Goal: Information Seeking & Learning: Check status

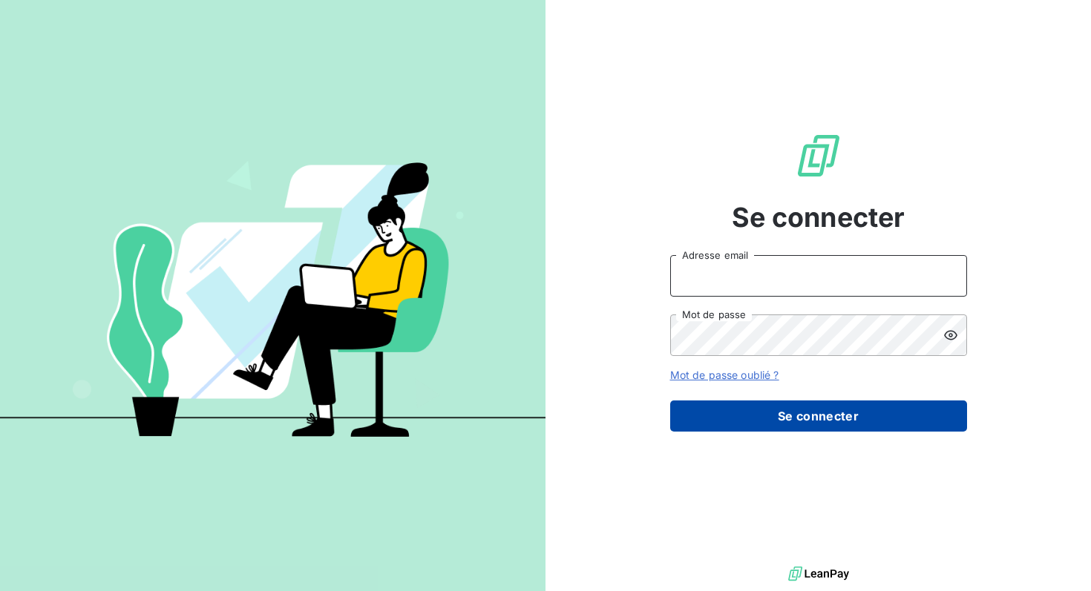
type input "[PERSON_NAME][EMAIL_ADDRESS][DOMAIN_NAME]"
click at [770, 421] on button "Se connecter" at bounding box center [818, 416] width 297 height 31
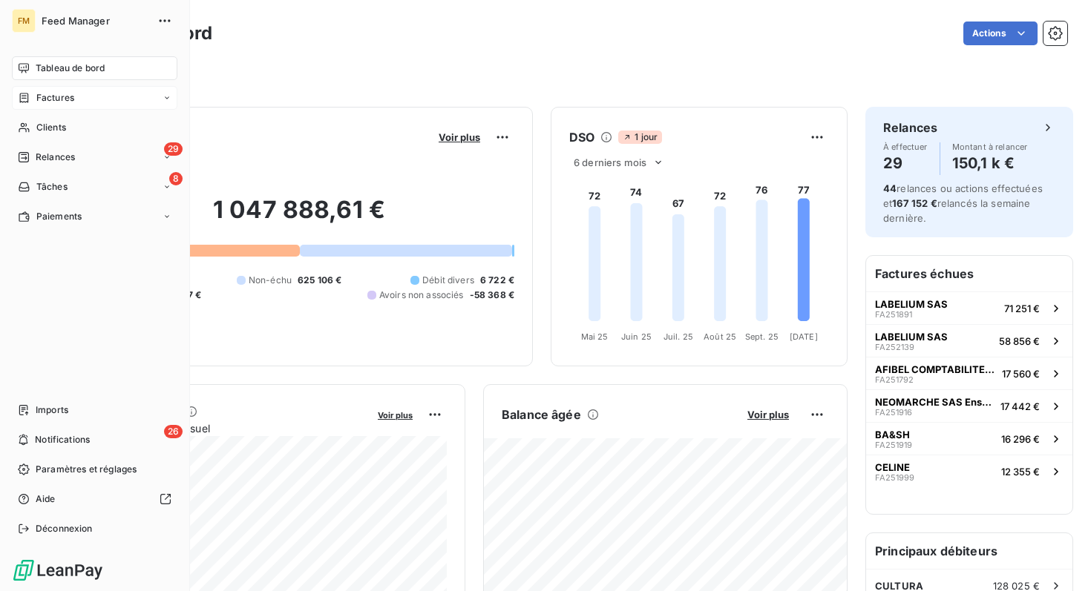
click at [53, 99] on span "Factures" at bounding box center [55, 97] width 38 height 13
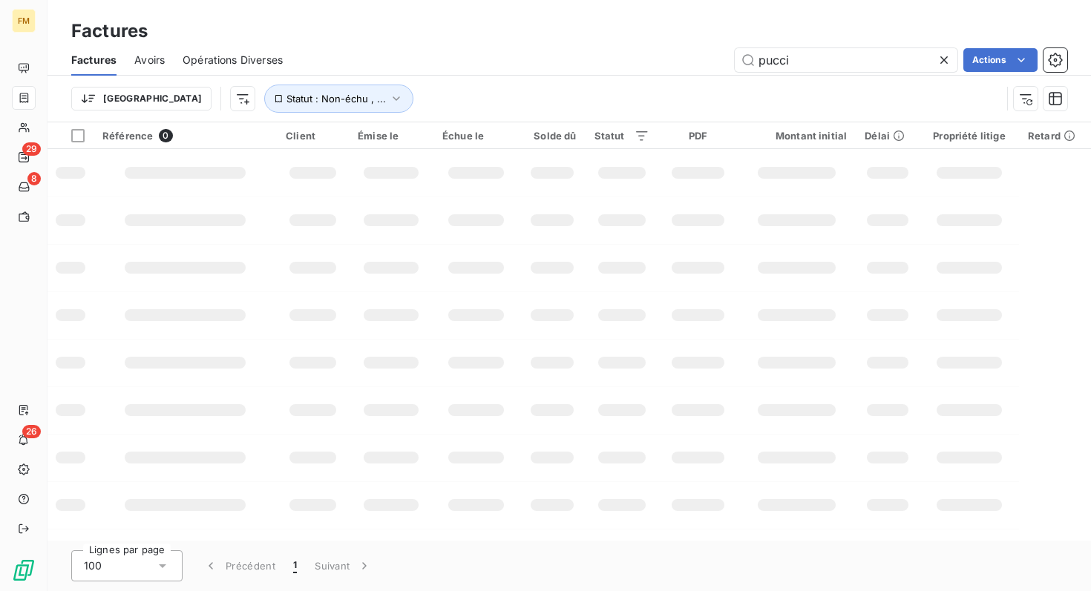
click at [943, 57] on icon at bounding box center [943, 60] width 15 height 15
click at [784, 60] on input "text" at bounding box center [846, 60] width 223 height 24
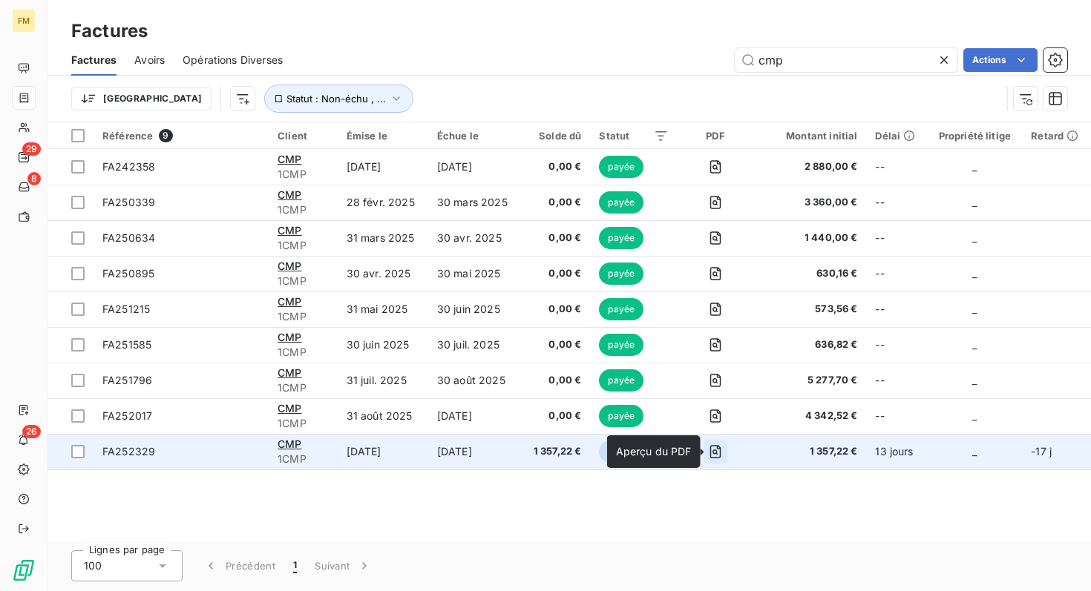
click at [713, 453] on icon "button" at bounding box center [715, 451] width 15 height 15
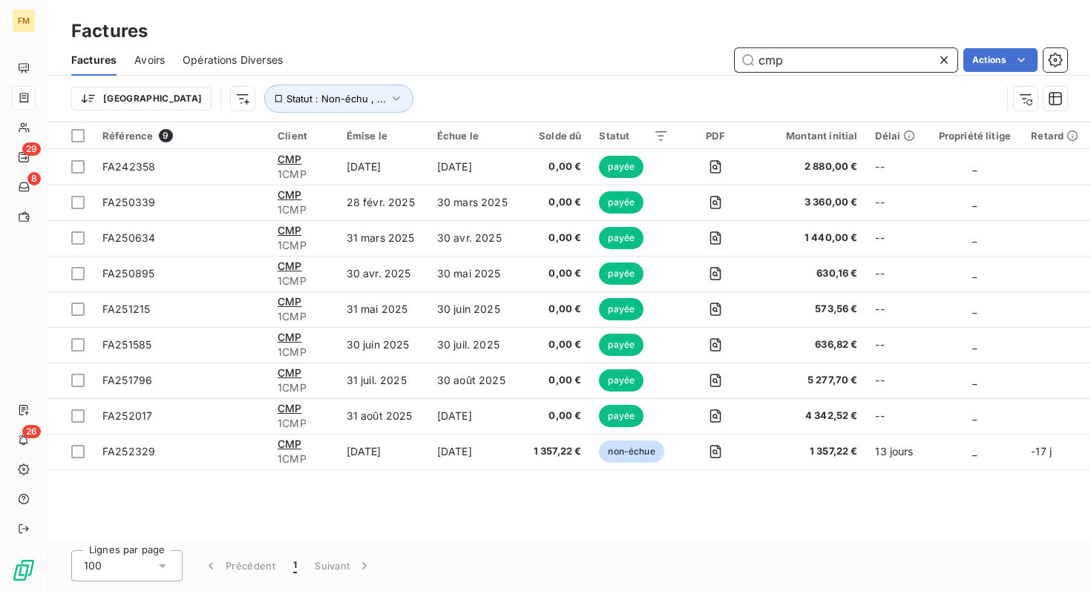
click at [826, 63] on input "cmp" at bounding box center [846, 60] width 223 height 24
drag, startPoint x: 789, startPoint y: 64, endPoint x: 707, endPoint y: 64, distance: 82.4
click at [707, 64] on div "cmp Actions" at bounding box center [683, 60] width 766 height 24
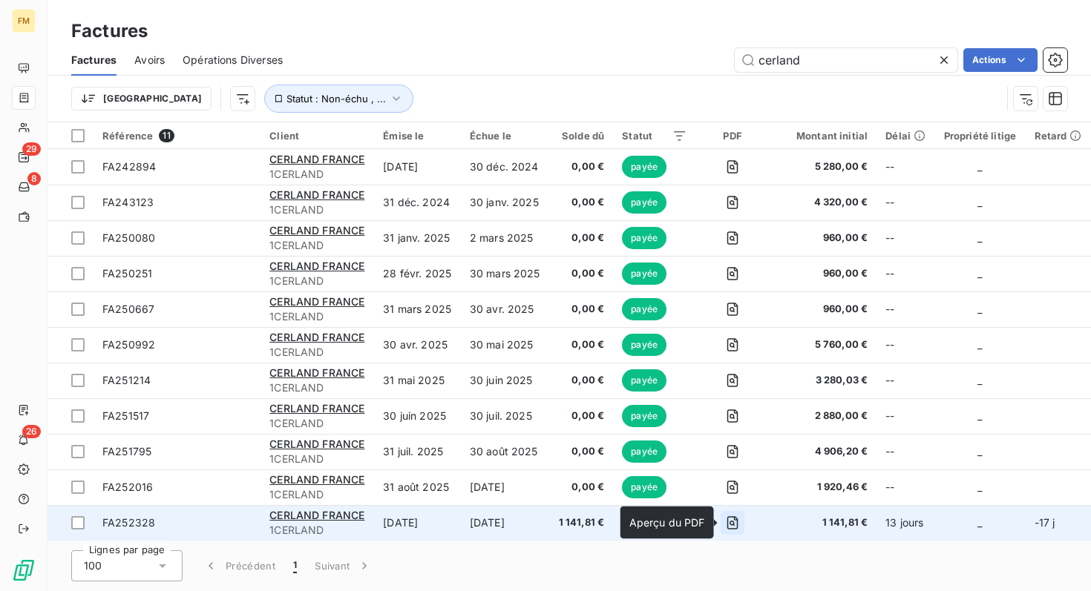
click at [730, 525] on icon "button" at bounding box center [732, 523] width 15 height 15
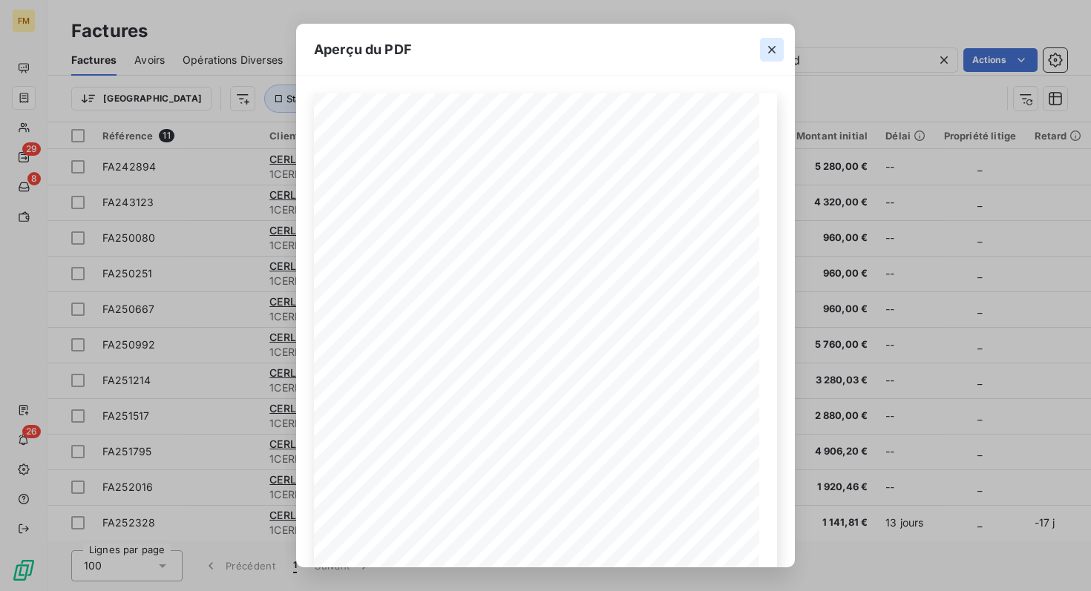
click at [770, 45] on icon "button" at bounding box center [771, 49] width 15 height 15
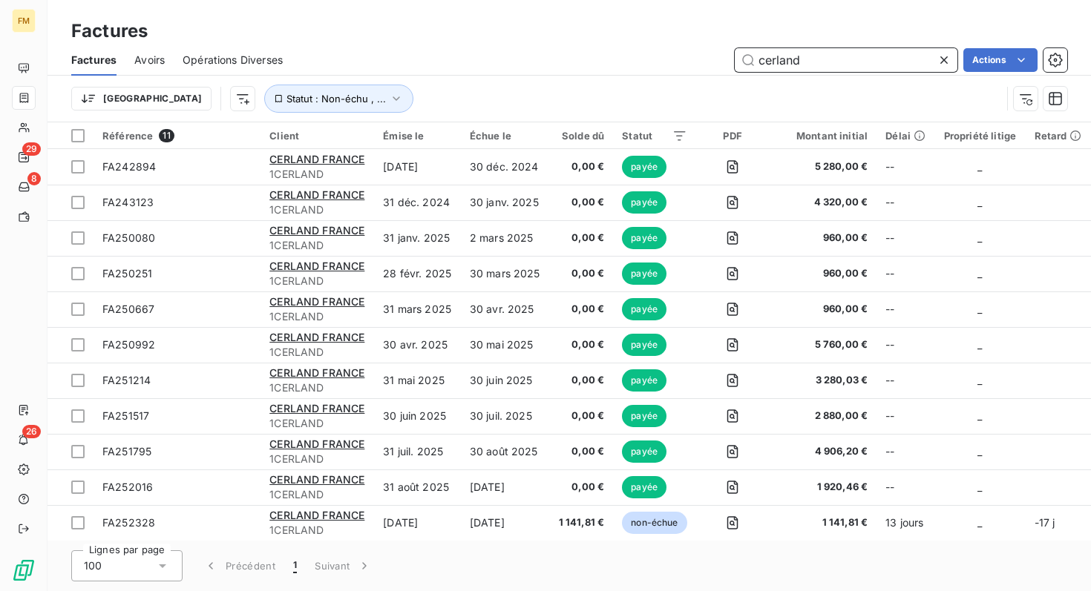
click at [799, 66] on input "cerland" at bounding box center [846, 60] width 223 height 24
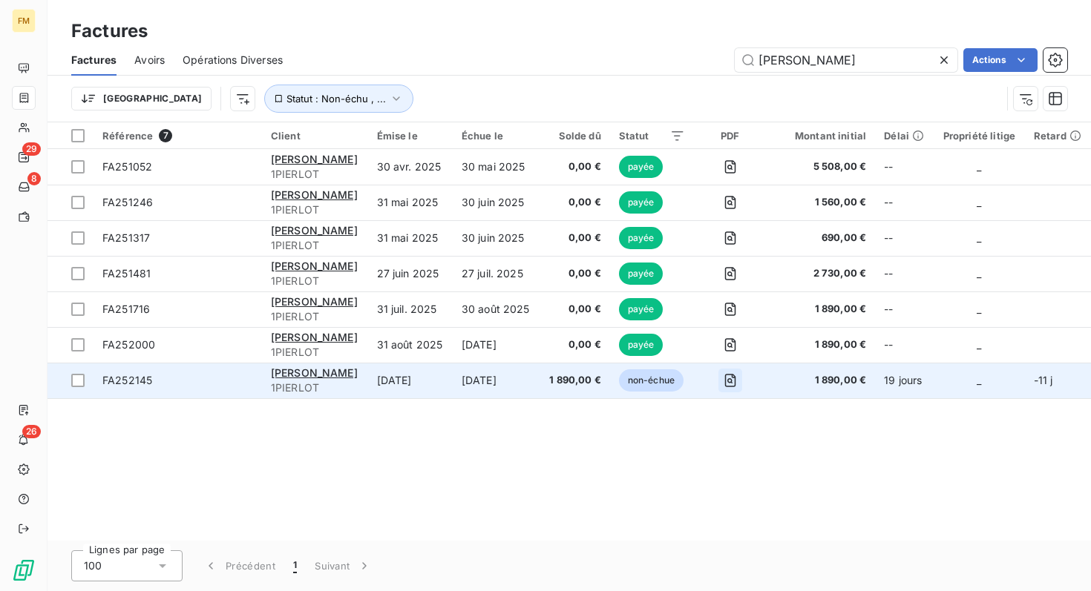
click at [738, 387] on icon "button" at bounding box center [730, 380] width 15 height 15
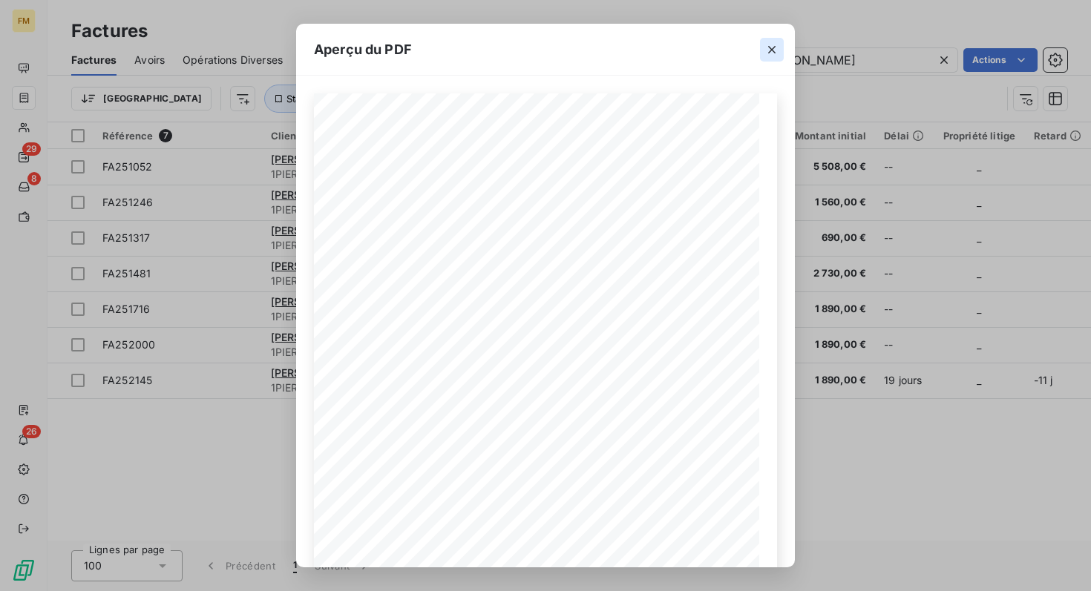
click at [768, 50] on icon "button" at bounding box center [771, 49] width 15 height 15
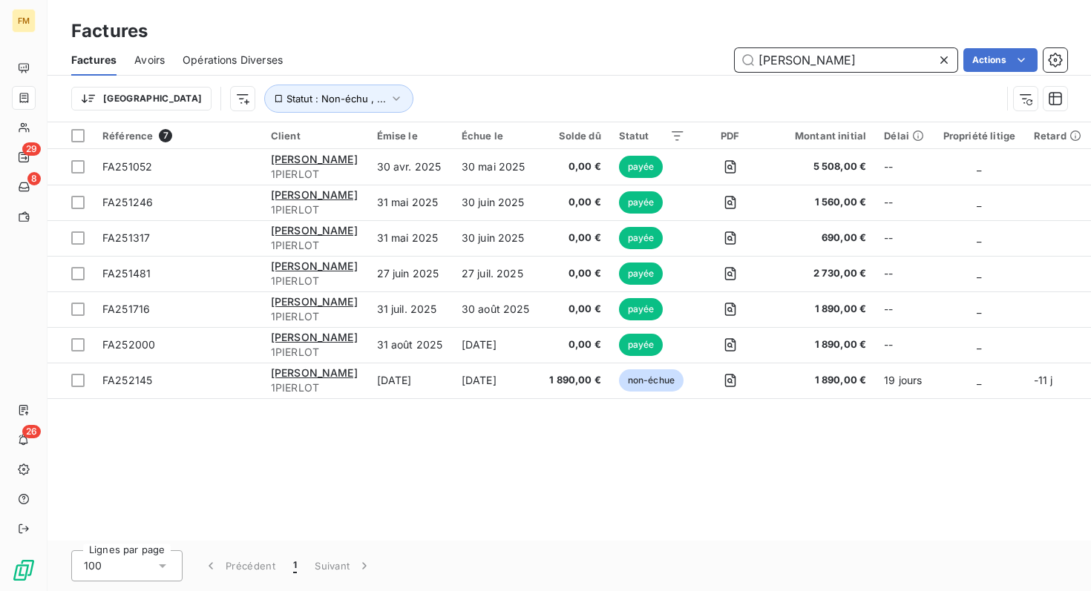
click at [773, 62] on input "[PERSON_NAME]" at bounding box center [846, 60] width 223 height 24
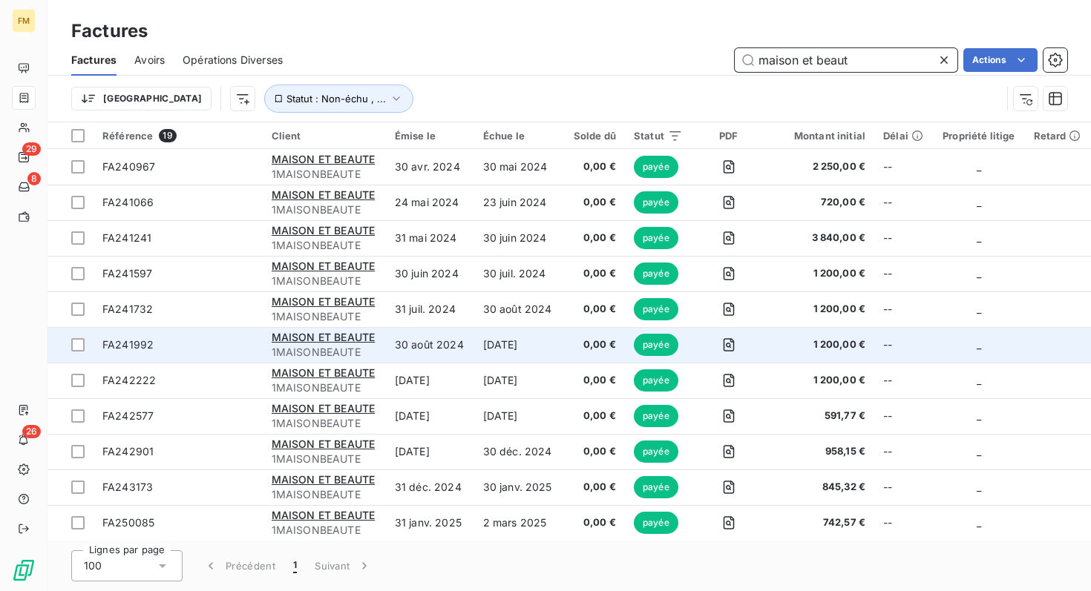
scroll to position [285, 0]
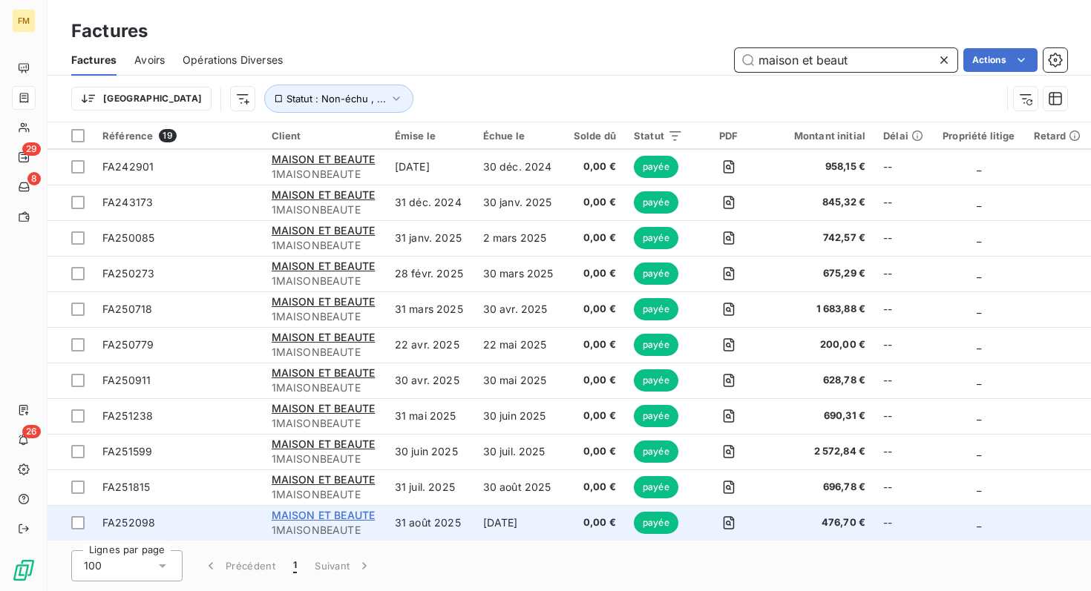
type input "maison et beaut"
click at [312, 519] on span "MAISON ET BEAUTE" at bounding box center [323, 515] width 103 height 13
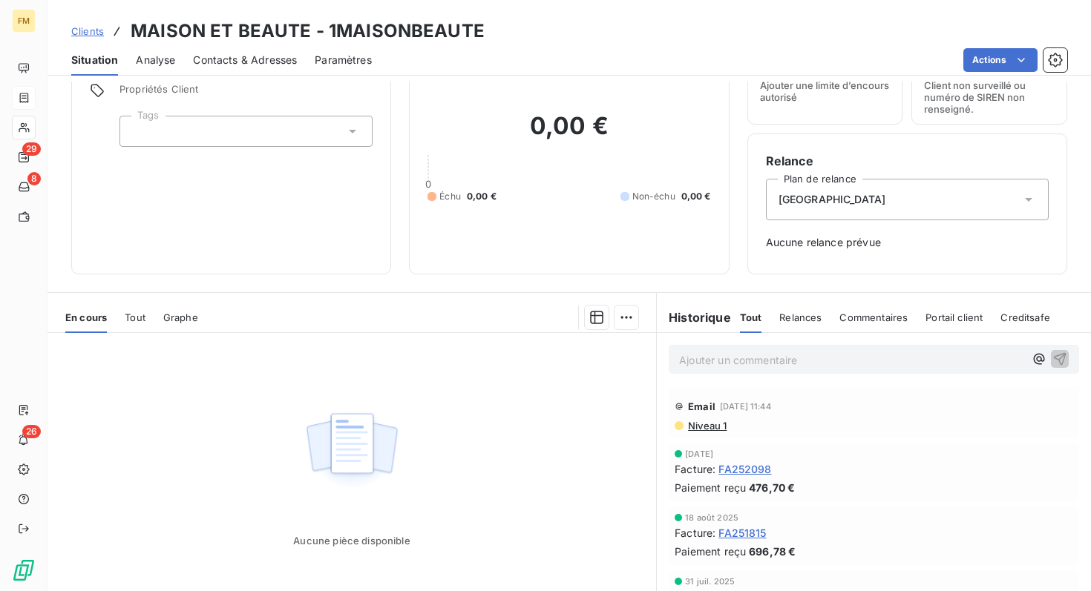
scroll to position [140, 0]
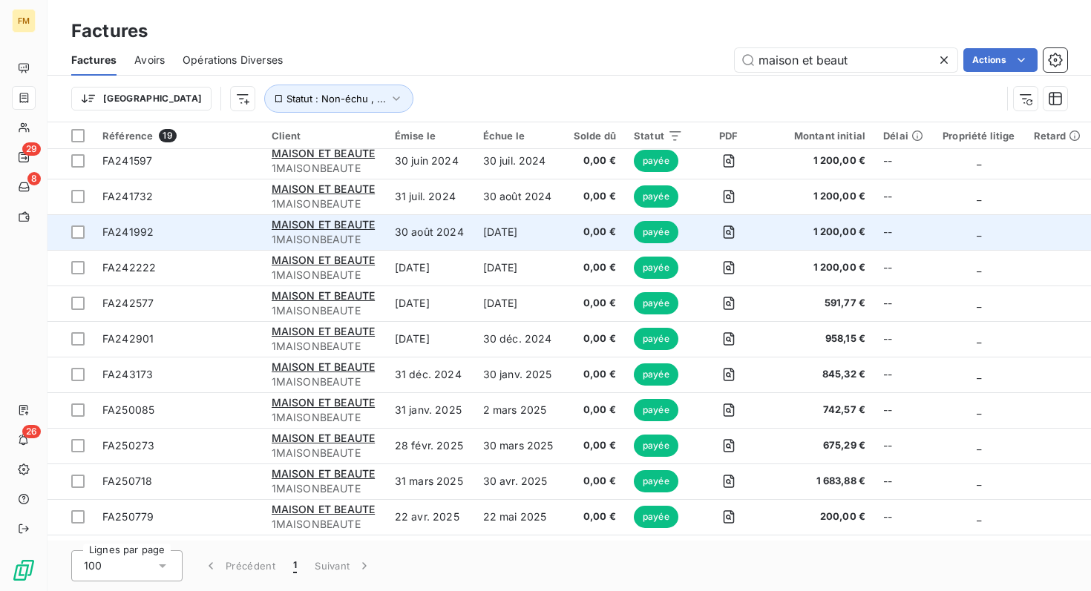
scroll to position [285, 0]
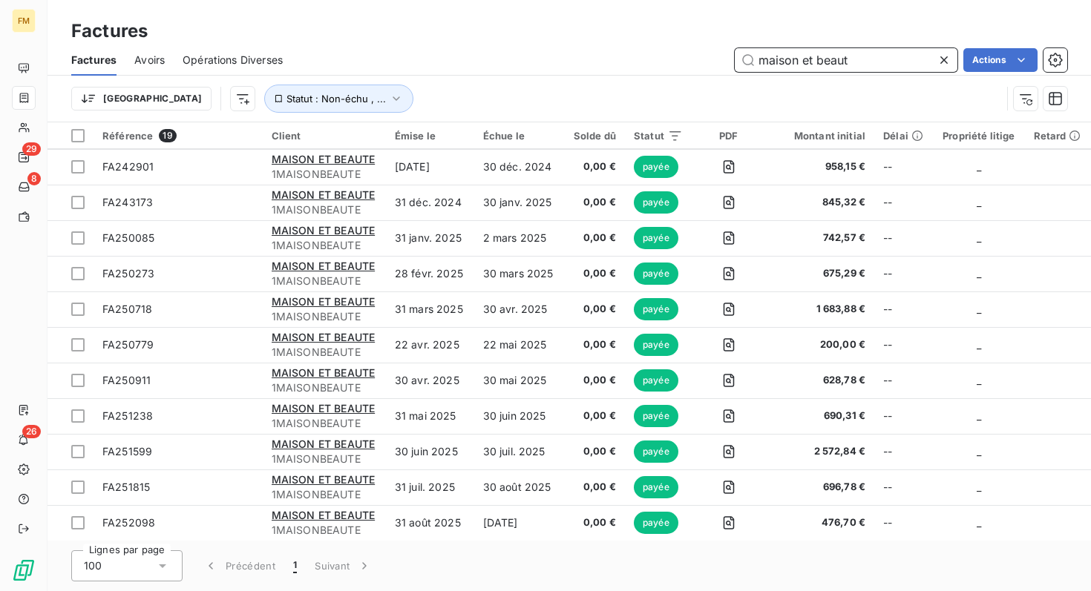
click at [834, 53] on input "maison et beaut" at bounding box center [846, 60] width 223 height 24
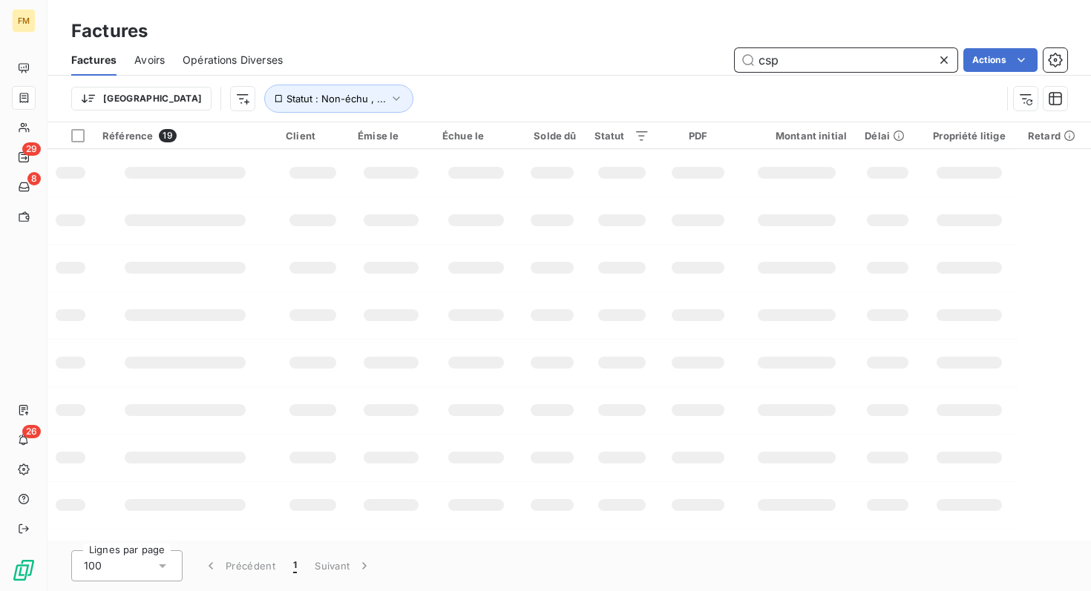
scroll to position [0, 0]
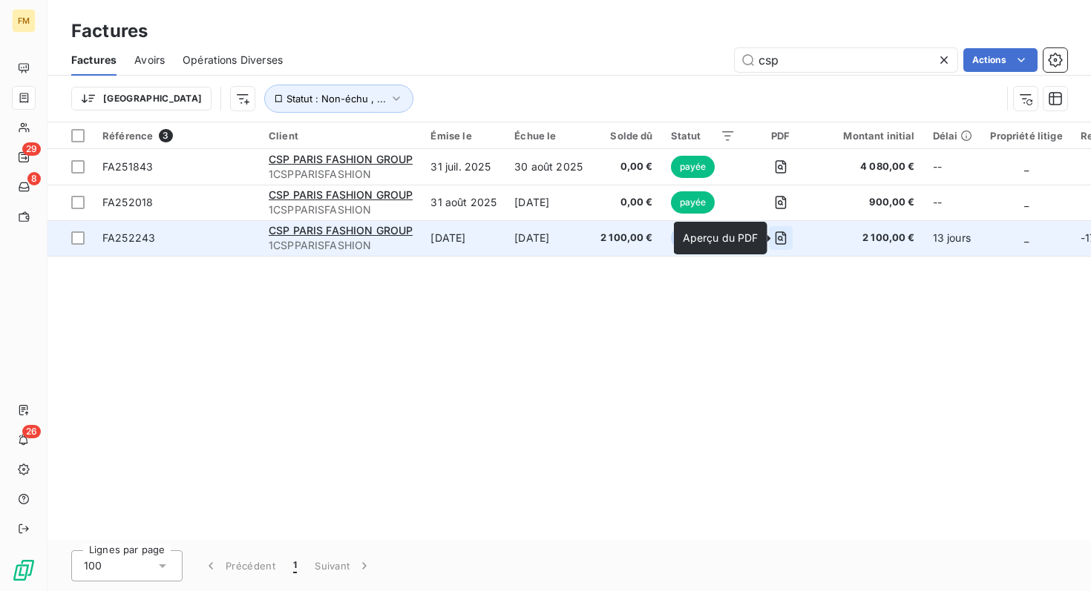
click at [788, 241] on icon "button" at bounding box center [780, 238] width 15 height 15
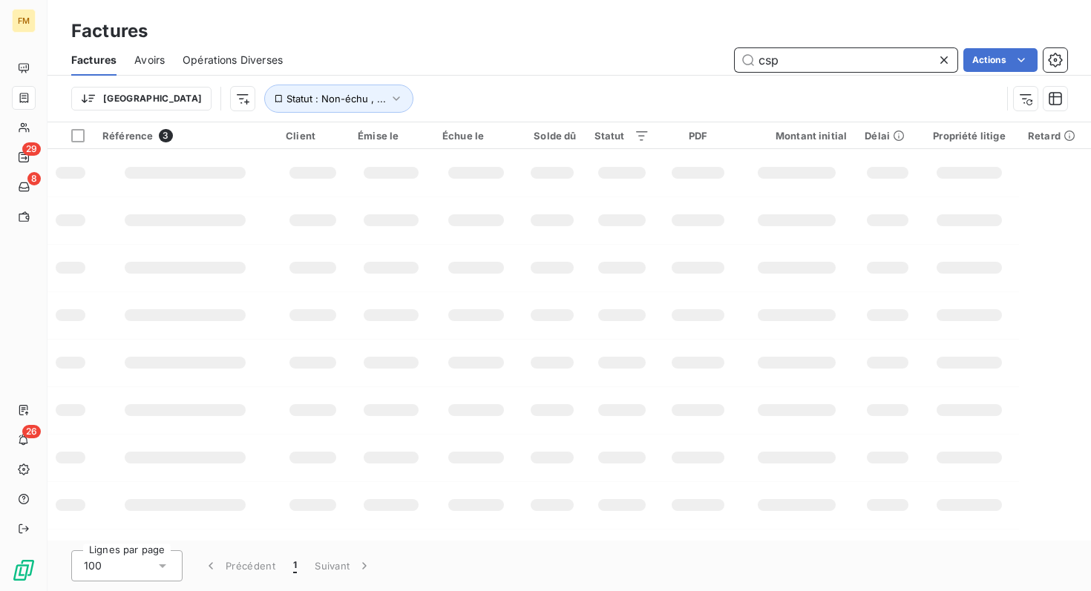
drag, startPoint x: 781, startPoint y: 62, endPoint x: 723, endPoint y: 63, distance: 58.6
click at [723, 64] on div "csp Actions" at bounding box center [683, 60] width 766 height 24
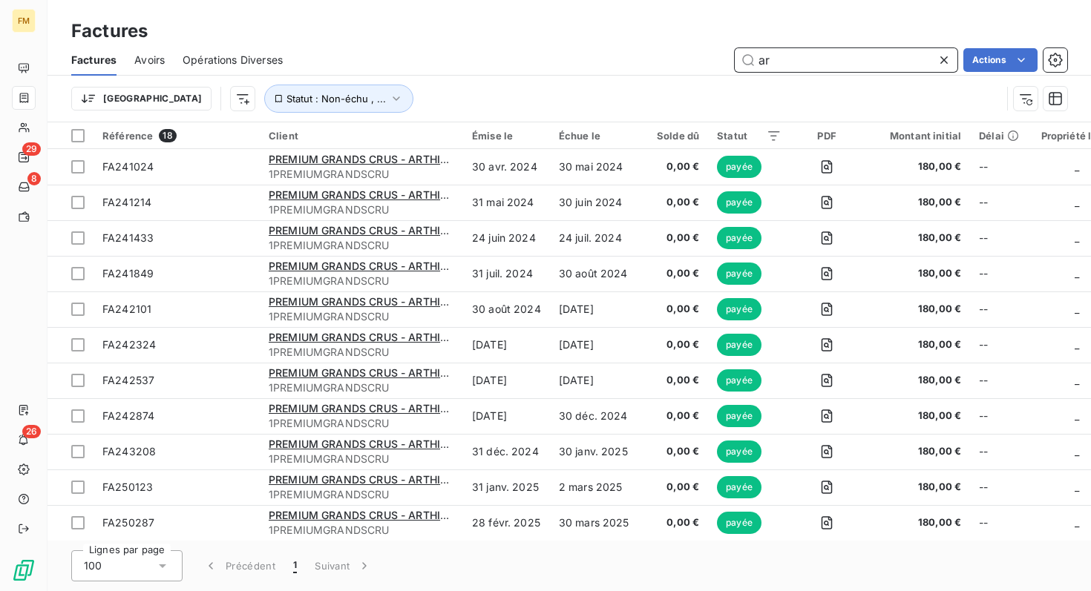
type input "a"
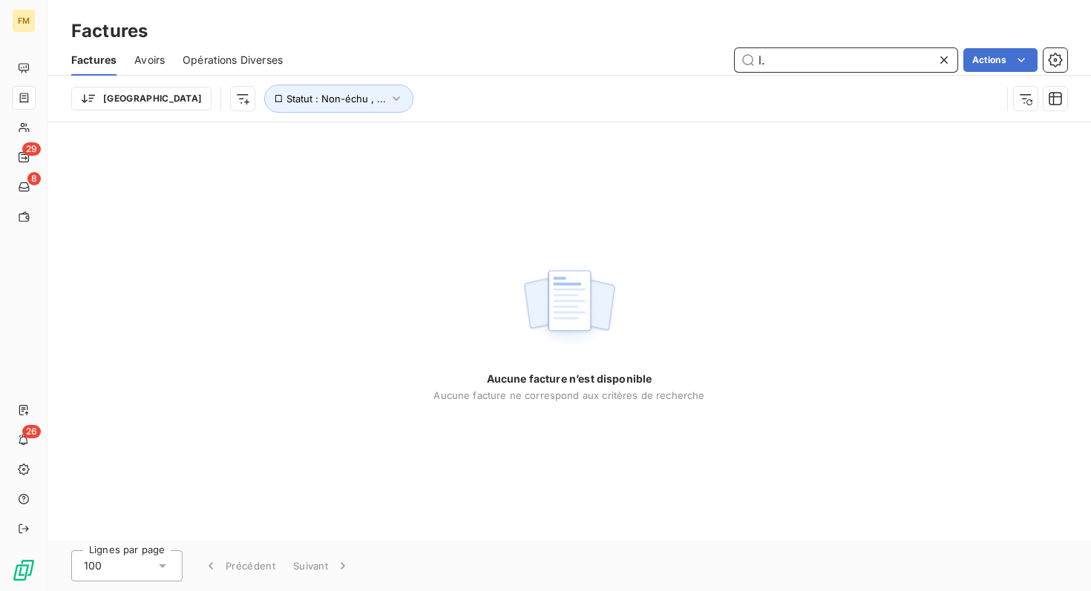
type input "l"
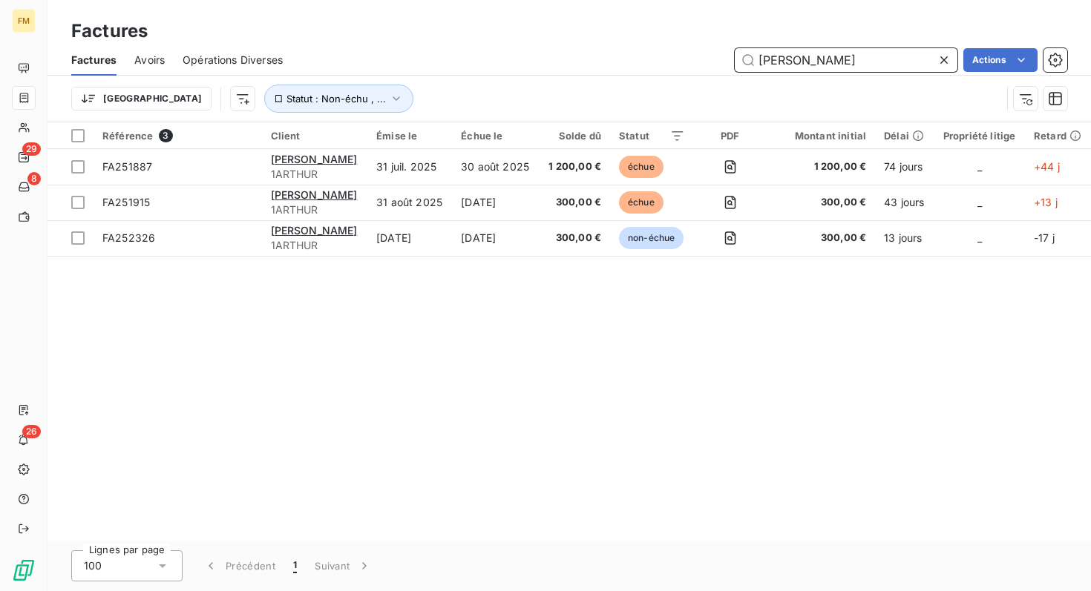
type input "[PERSON_NAME]"
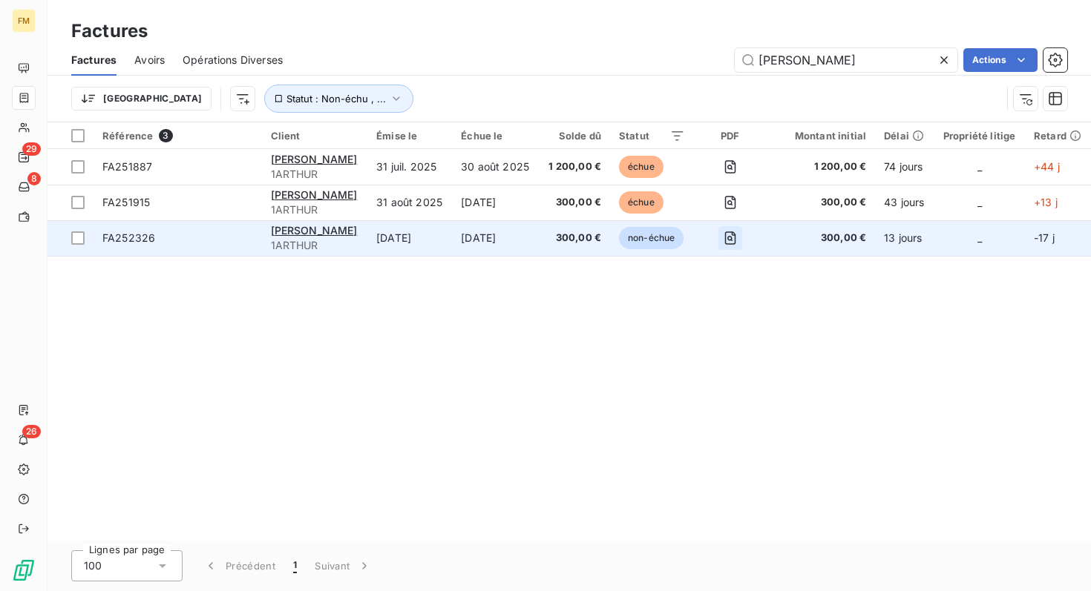
click at [723, 239] on icon "button" at bounding box center [730, 238] width 15 height 15
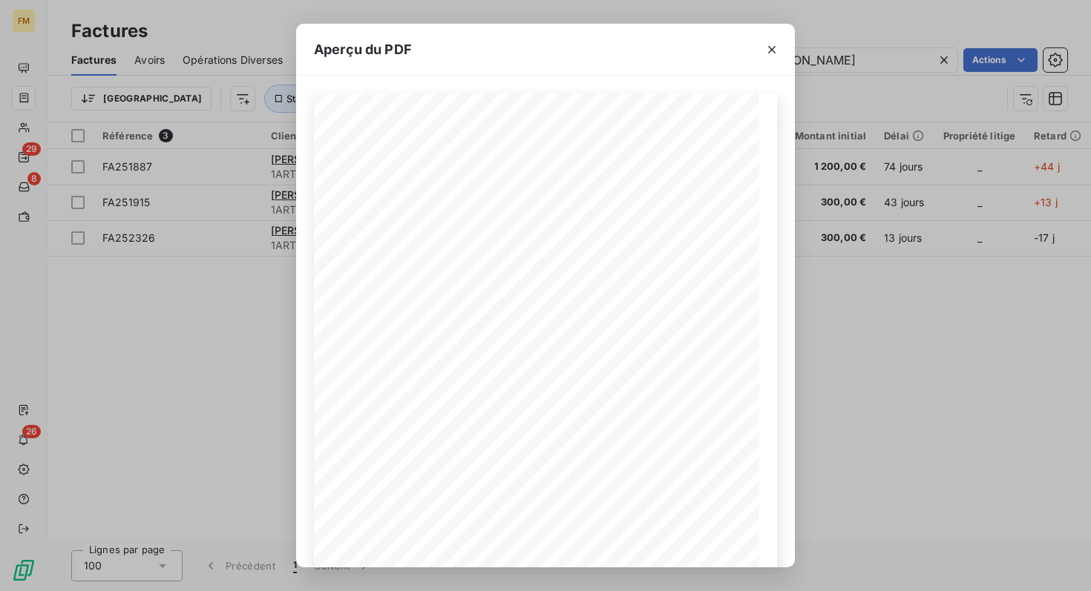
click at [873, 340] on div "Aperçu du PDF NUMÉRO [PERSON_NAME] [STREET_ADDRESS][PERSON_NAME] Cedex FA252326…" at bounding box center [545, 295] width 1091 height 591
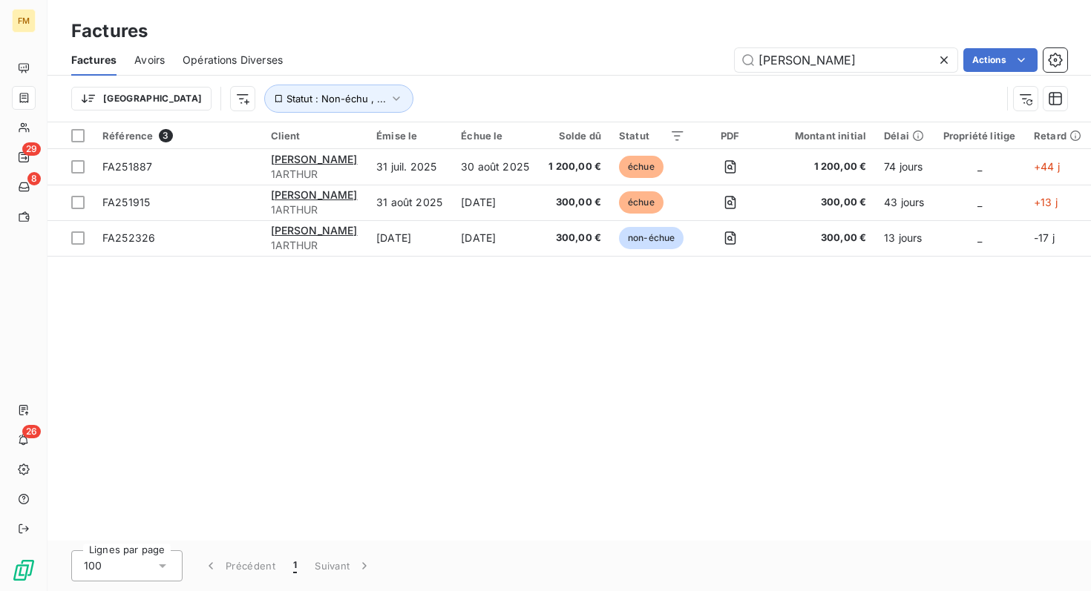
click at [945, 61] on icon at bounding box center [943, 60] width 15 height 15
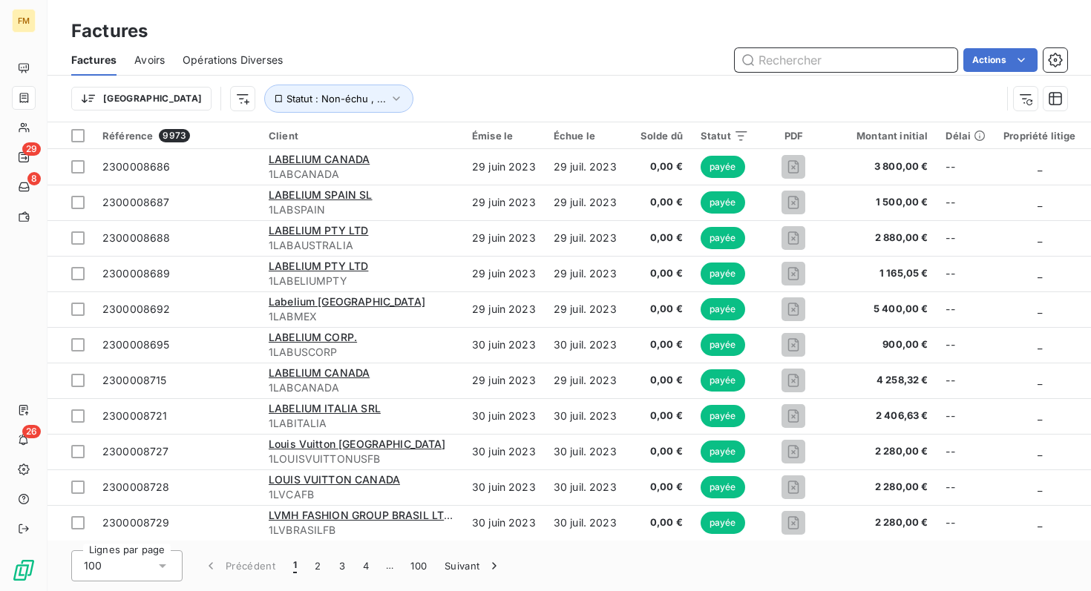
click at [838, 51] on input "text" at bounding box center [846, 60] width 223 height 24
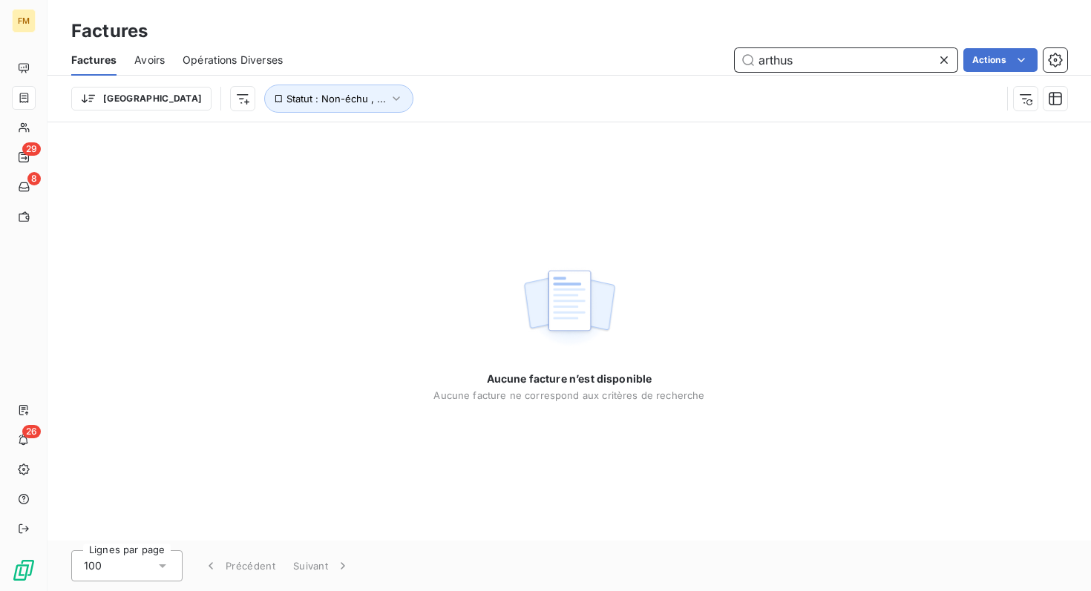
drag, startPoint x: 798, startPoint y: 62, endPoint x: 772, endPoint y: 65, distance: 26.1
click at [772, 65] on input "arthus" at bounding box center [846, 60] width 223 height 24
click at [808, 62] on input "arthus" at bounding box center [846, 60] width 223 height 24
drag, startPoint x: 812, startPoint y: 64, endPoint x: 746, endPoint y: 64, distance: 66.8
click at [746, 64] on input "arthus" at bounding box center [846, 60] width 223 height 24
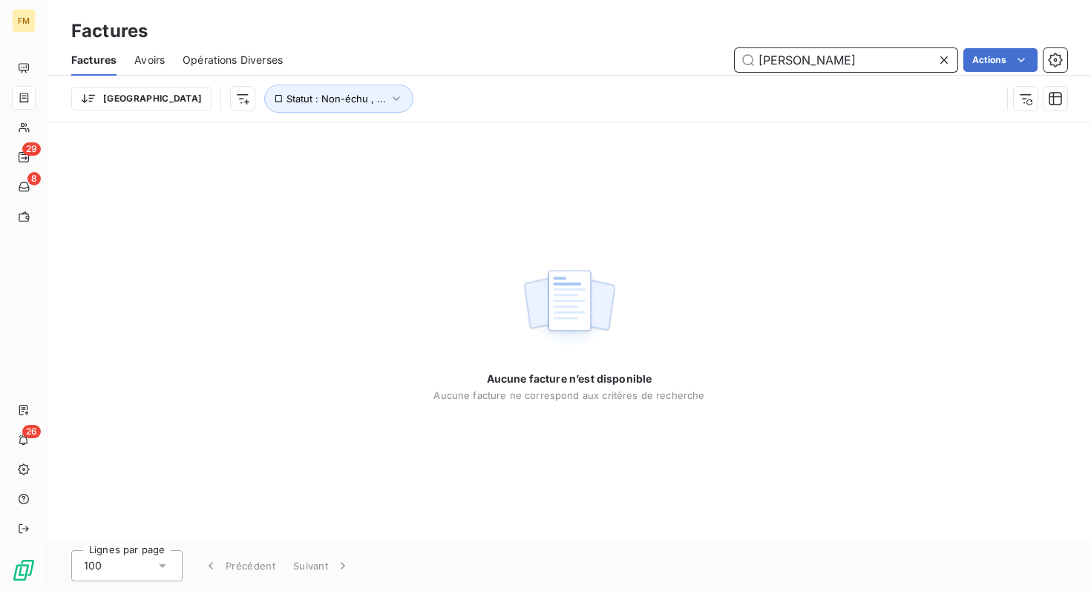
type input "[PERSON_NAME]"
click at [946, 55] on icon at bounding box center [943, 60] width 15 height 15
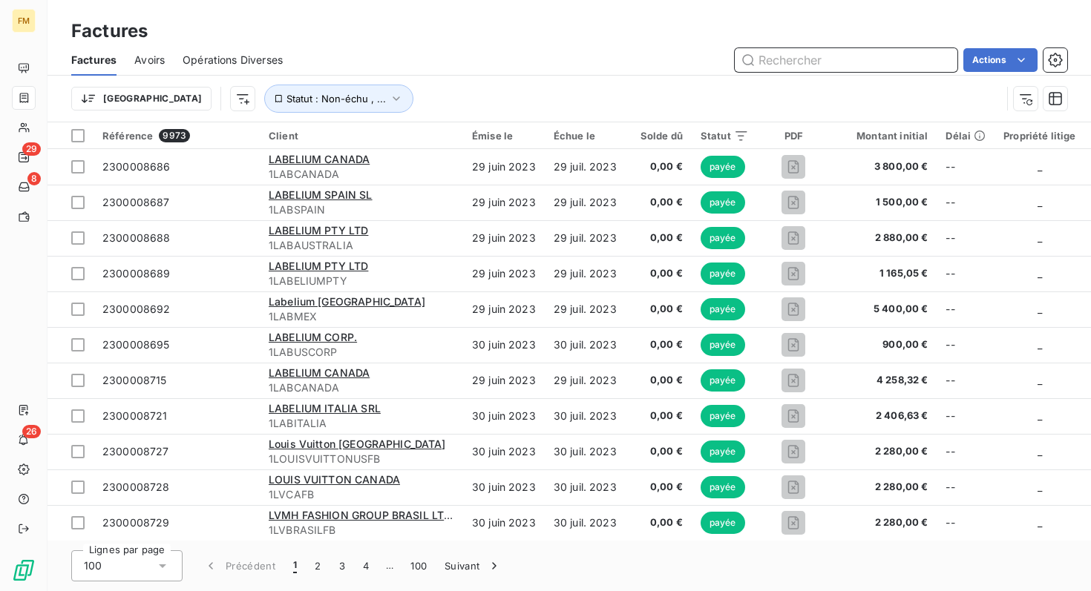
click at [763, 62] on input "text" at bounding box center [846, 60] width 223 height 24
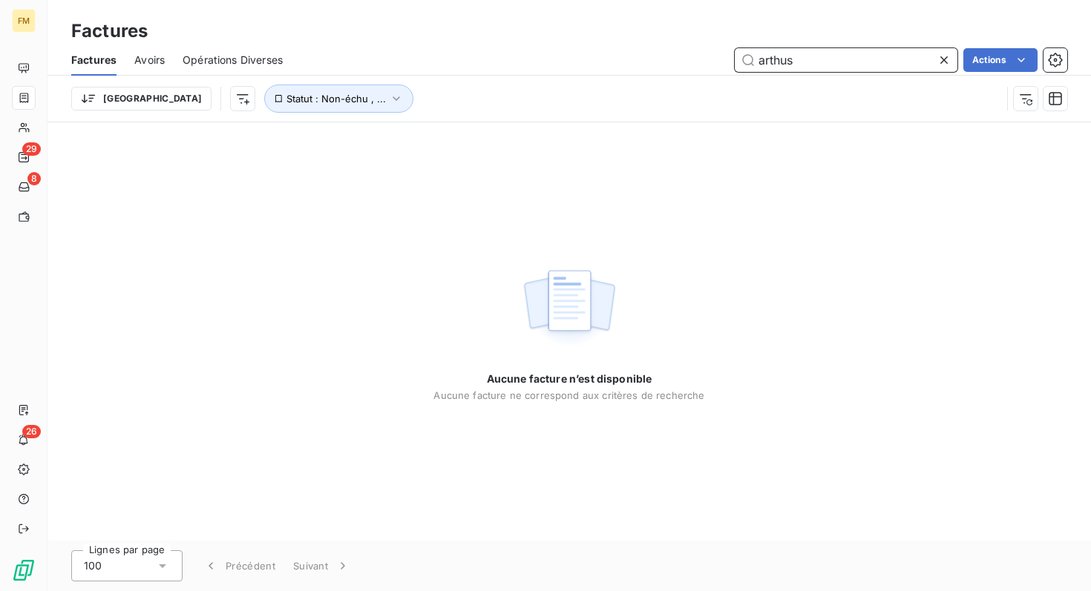
drag, startPoint x: 807, startPoint y: 60, endPoint x: 697, endPoint y: 60, distance: 109.1
click at [697, 60] on div "arthus Actions" at bounding box center [683, 60] width 766 height 24
drag, startPoint x: 820, startPoint y: 64, endPoint x: 689, endPoint y: 62, distance: 130.6
click at [689, 62] on div "[PERSON_NAME] Actions" at bounding box center [683, 60] width 766 height 24
type input "arthus"
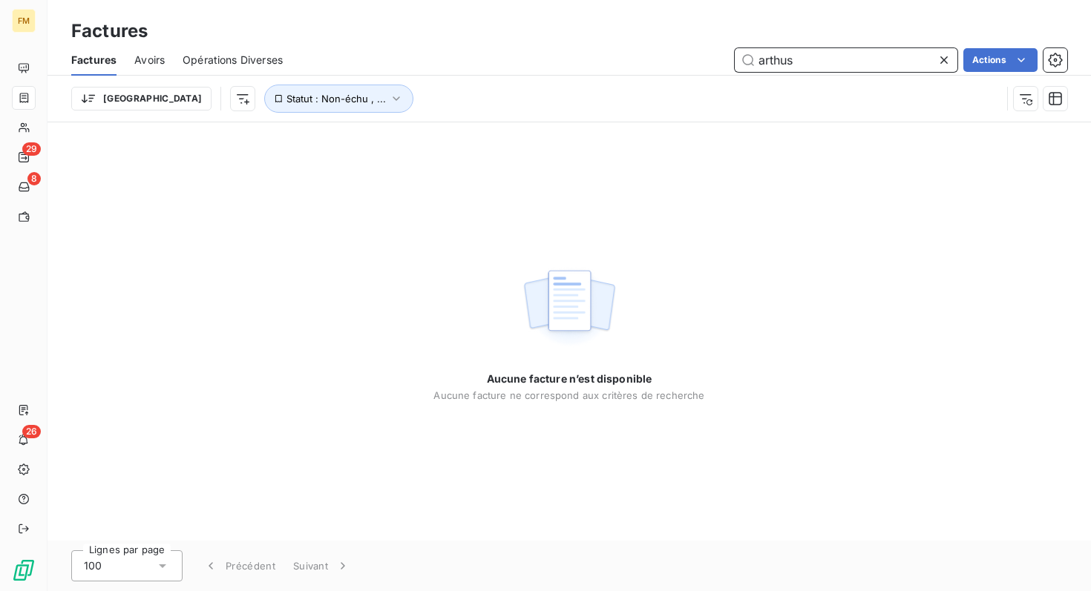
click at [788, 57] on input "arthus" at bounding box center [846, 60] width 223 height 24
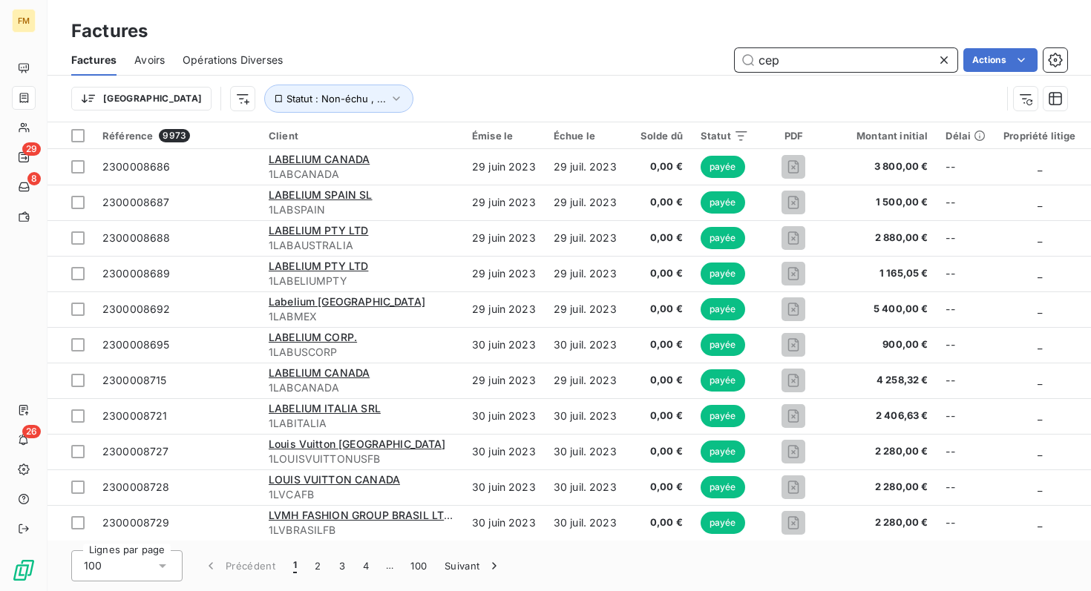
type input "cep"
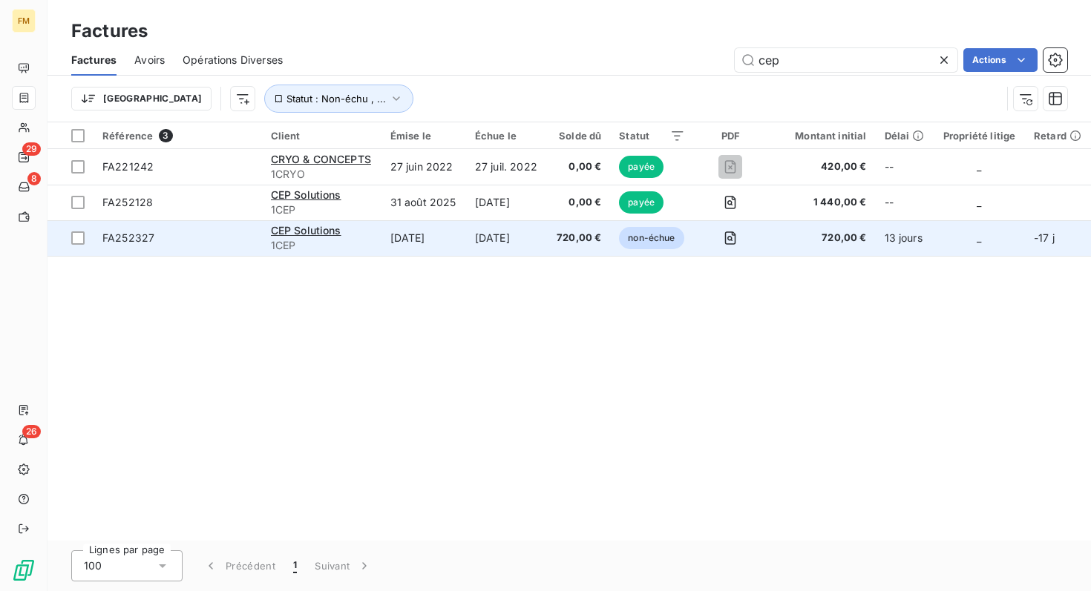
click at [644, 244] on span "non-échue" at bounding box center [651, 238] width 65 height 22
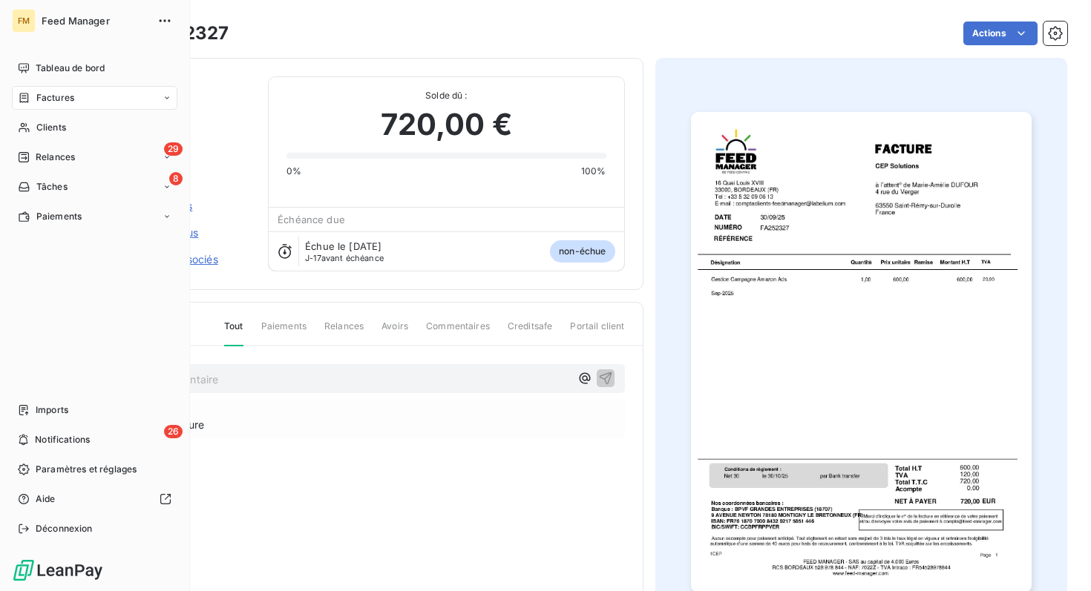
click at [42, 102] on span "Factures" at bounding box center [55, 97] width 38 height 13
click at [25, 95] on icon at bounding box center [24, 98] width 9 height 10
click at [76, 106] on div "Factures" at bounding box center [94, 98] width 165 height 24
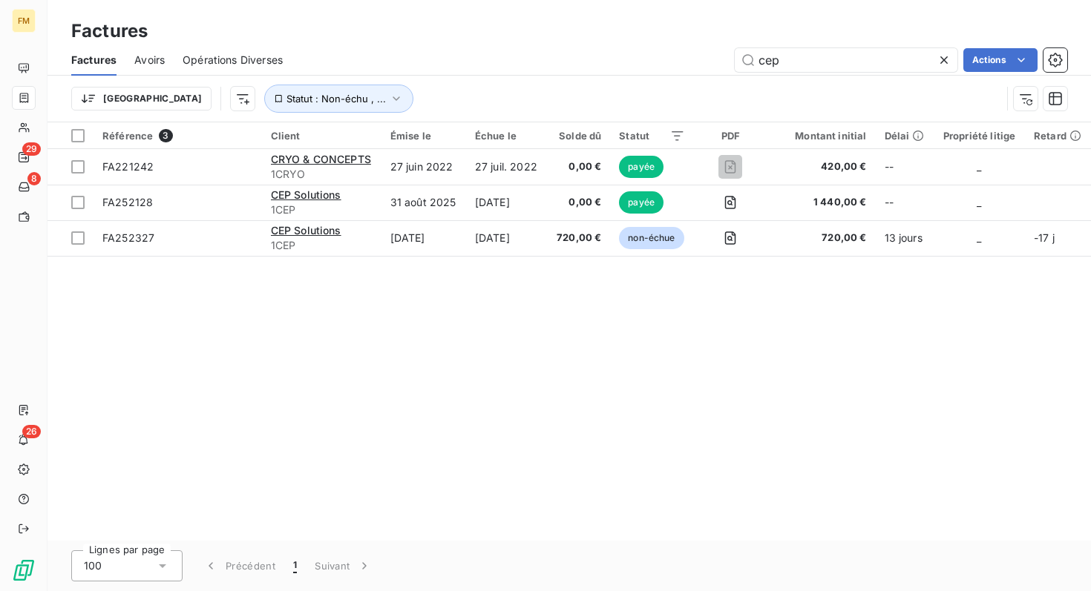
drag, startPoint x: 783, startPoint y: 65, endPoint x: 724, endPoint y: 65, distance: 58.6
click at [724, 65] on div "cep Actions" at bounding box center [683, 60] width 766 height 24
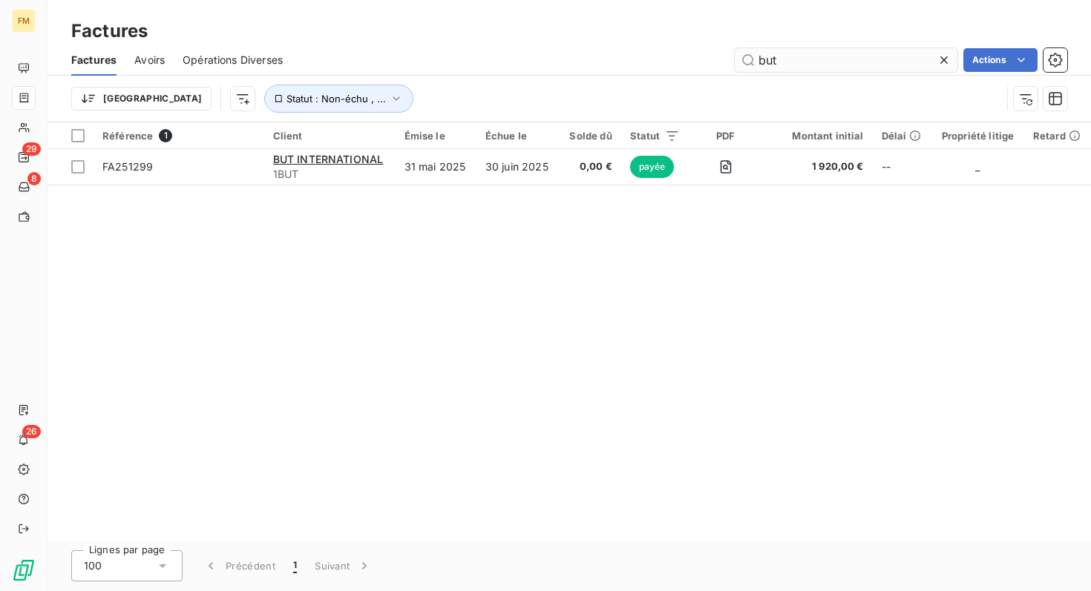
drag, startPoint x: 782, startPoint y: 61, endPoint x: 733, endPoint y: 60, distance: 49.0
click at [735, 60] on input "but" at bounding box center [846, 60] width 223 height 24
type input "Ç"
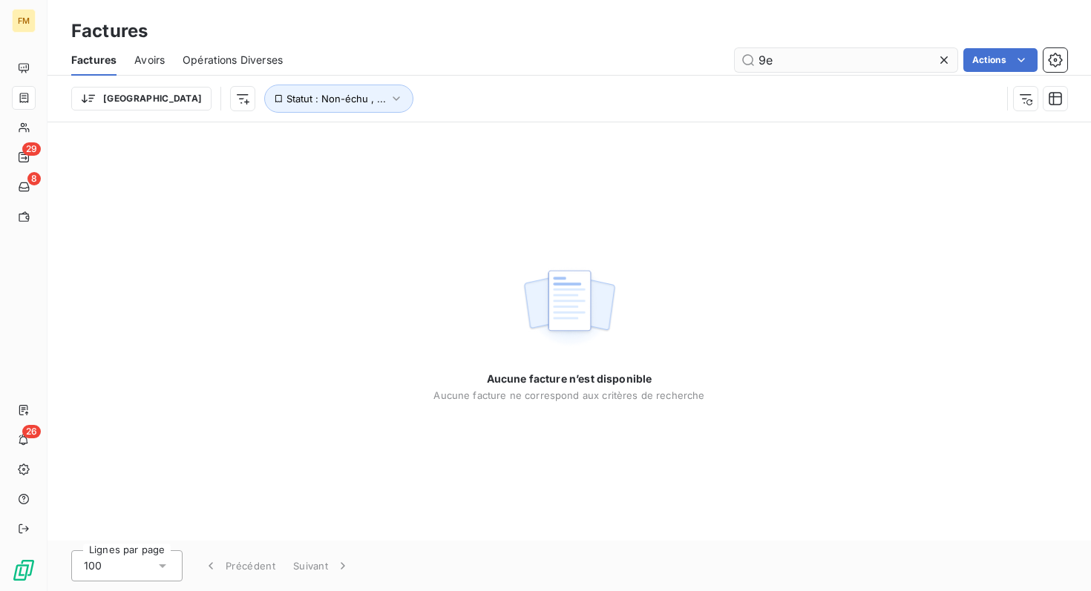
type input "9"
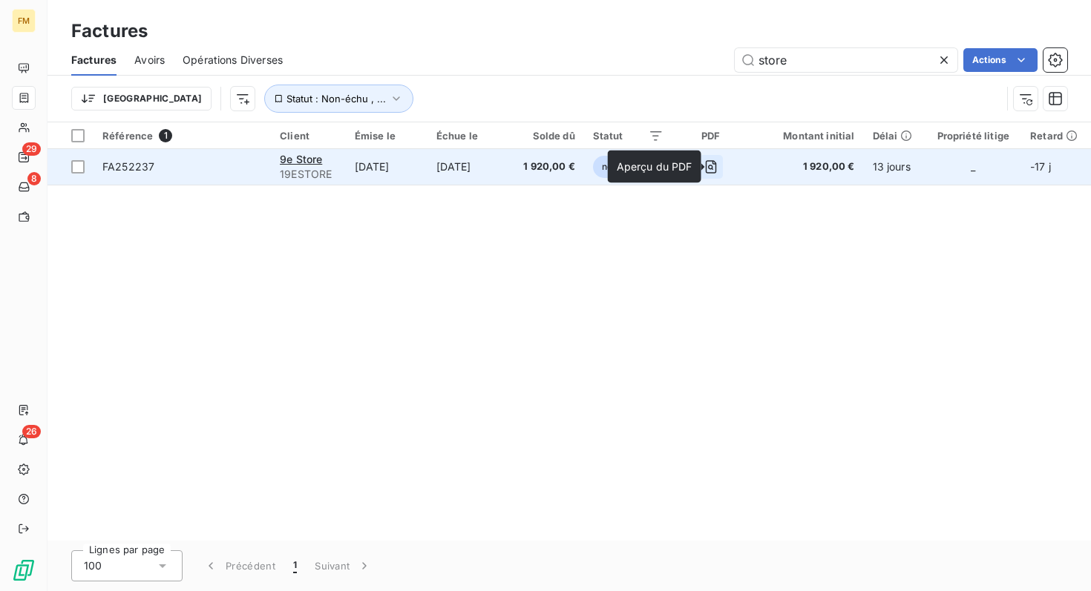
click at [718, 167] on icon "button" at bounding box center [710, 167] width 15 height 15
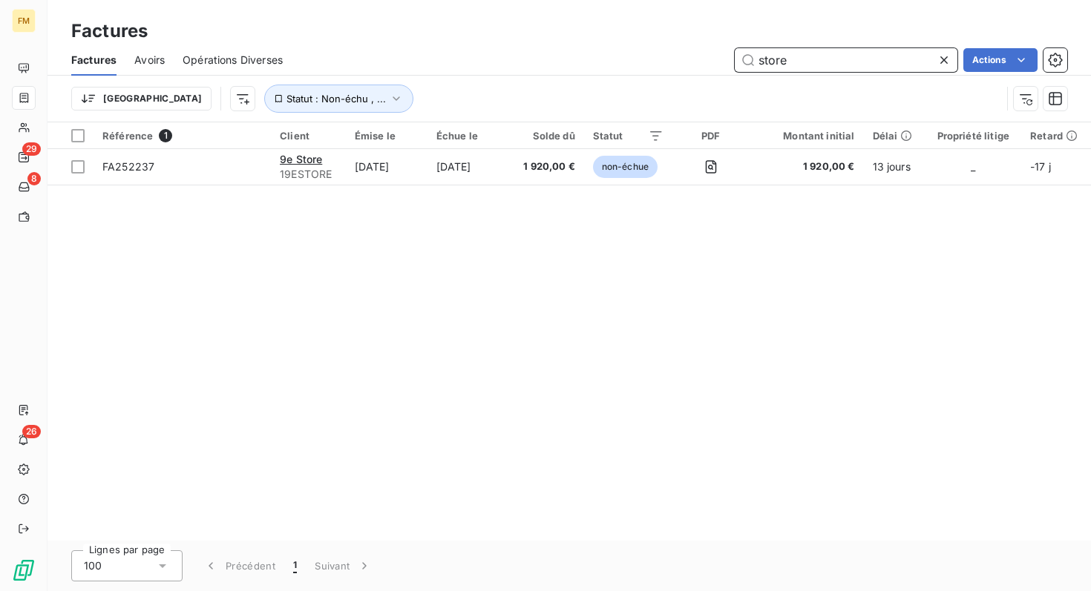
drag, startPoint x: 790, startPoint y: 61, endPoint x: 740, endPoint y: 61, distance: 49.7
click at [740, 61] on input "store" at bounding box center [846, 60] width 223 height 24
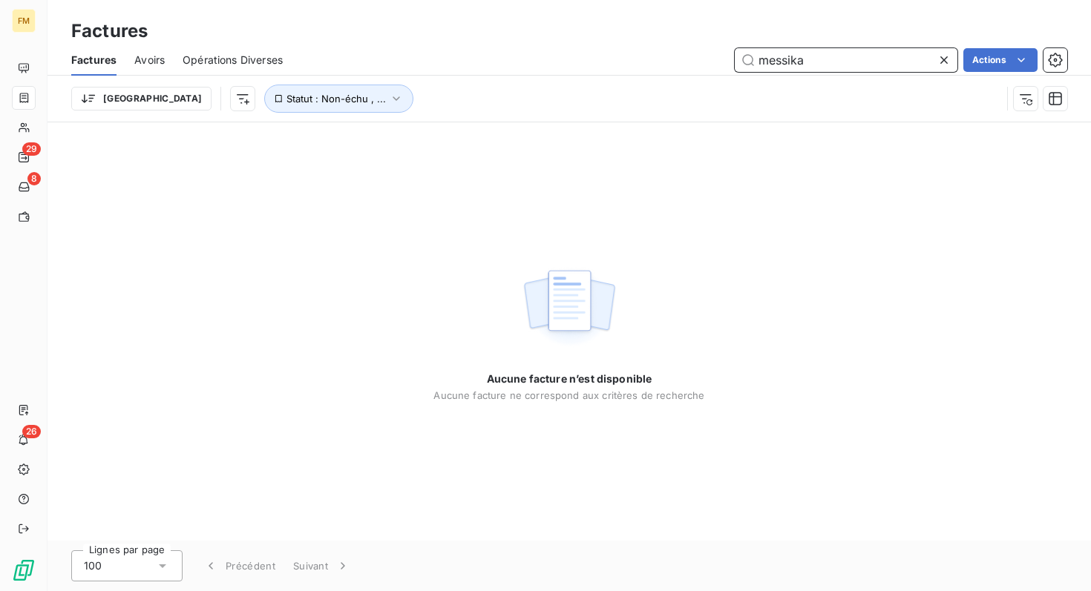
drag, startPoint x: 818, startPoint y: 64, endPoint x: 715, endPoint y: 63, distance: 103.9
click at [715, 64] on div "messika Actions" at bounding box center [683, 60] width 766 height 24
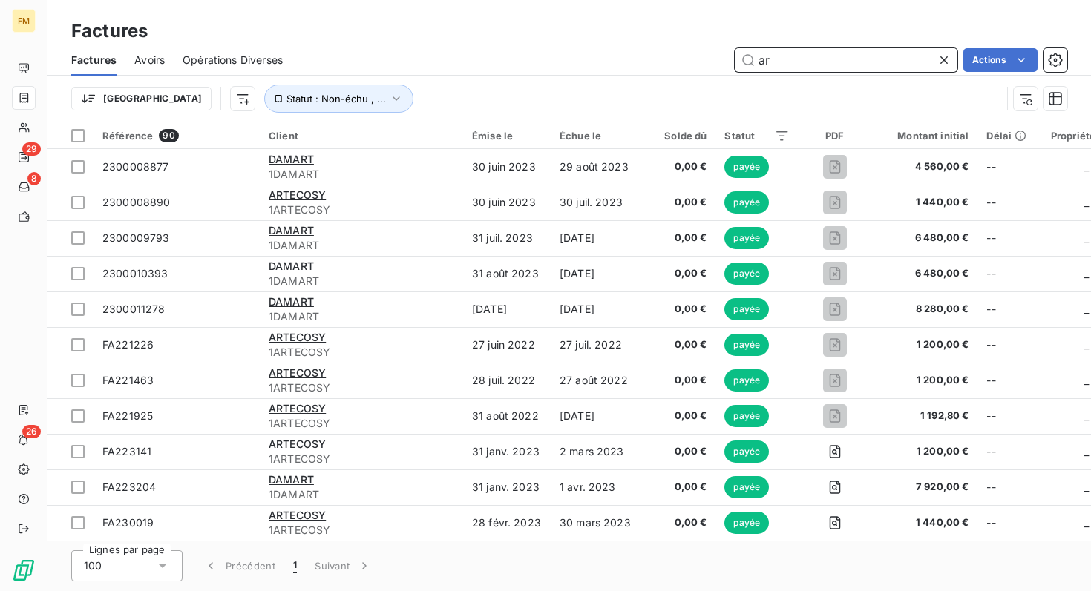
type input "a"
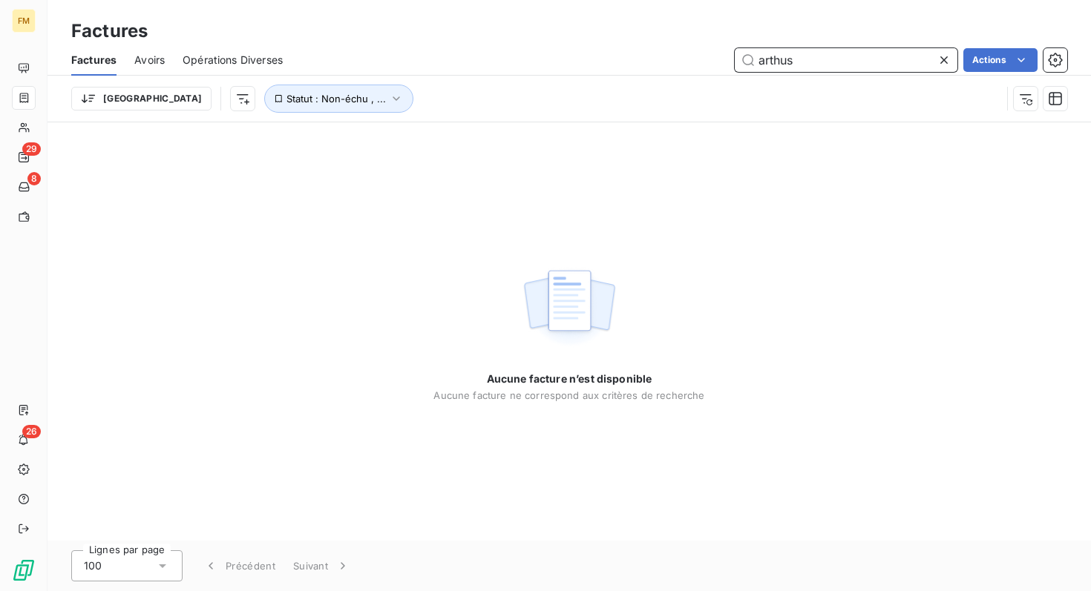
type input "arthus"
